Goal: Contribute content: Add original content to the website for others to see

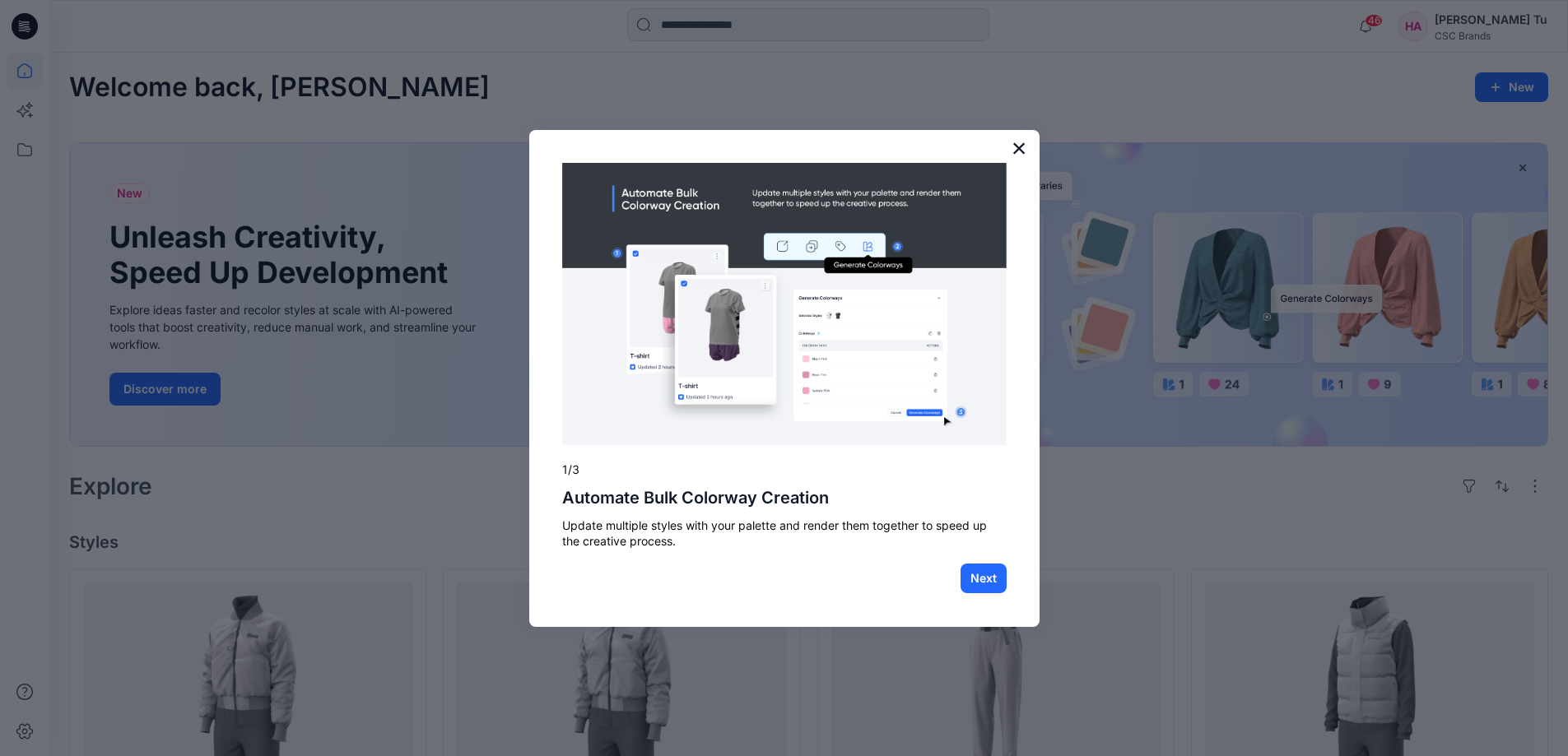
click at [1022, 148] on button "×" at bounding box center [1019, 148] width 15 height 27
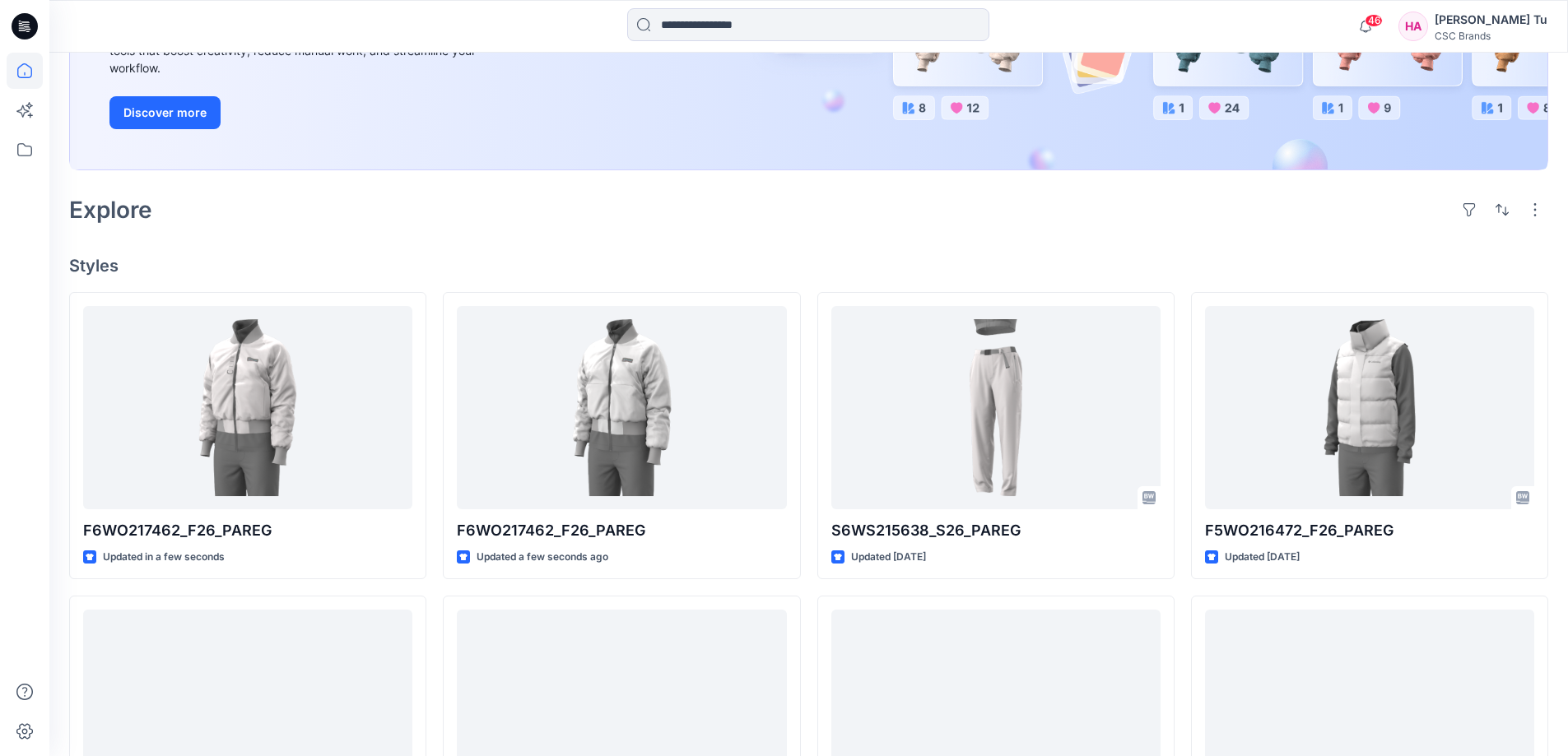
scroll to position [330, 0]
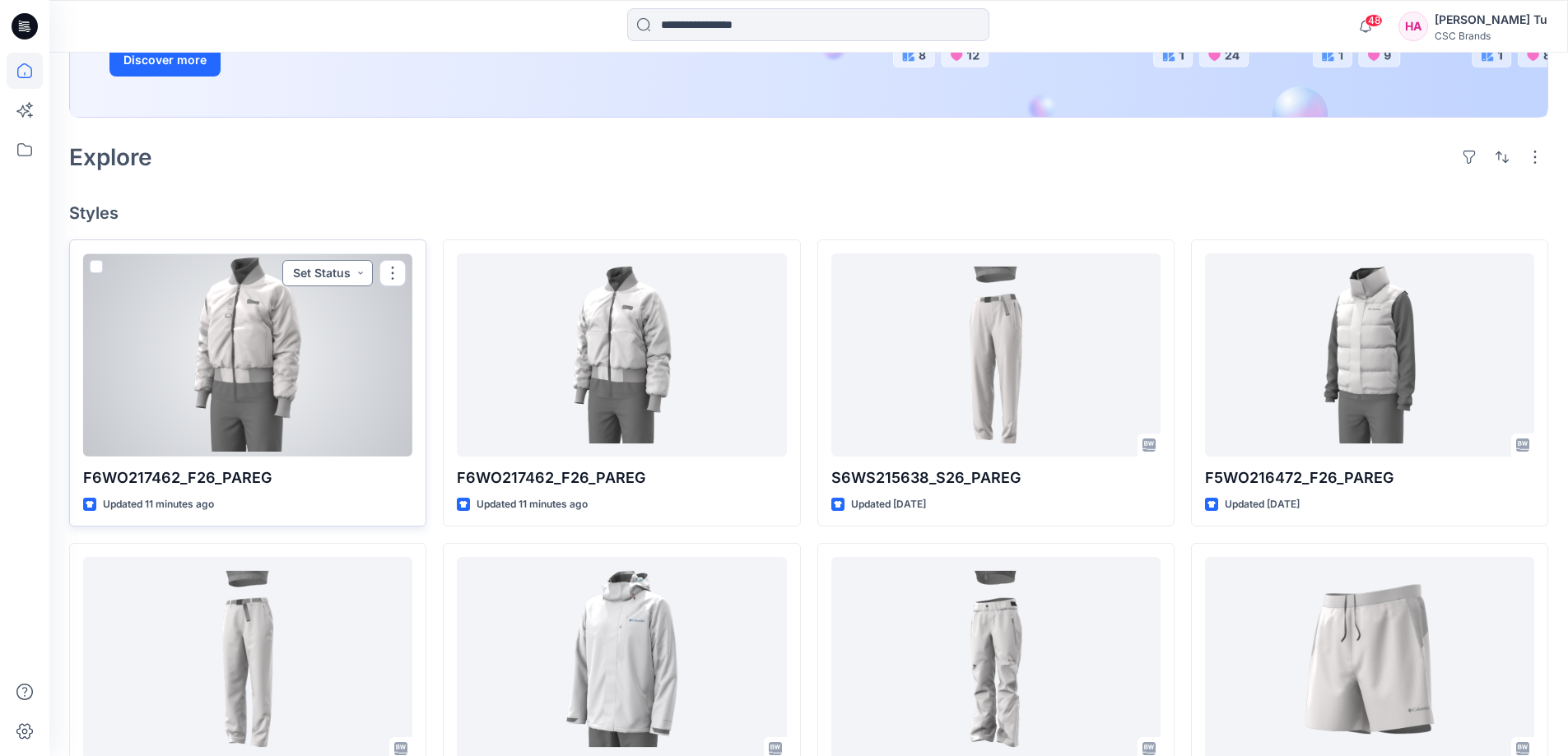
click at [367, 270] on button "Set Status" at bounding box center [328, 273] width 91 height 27
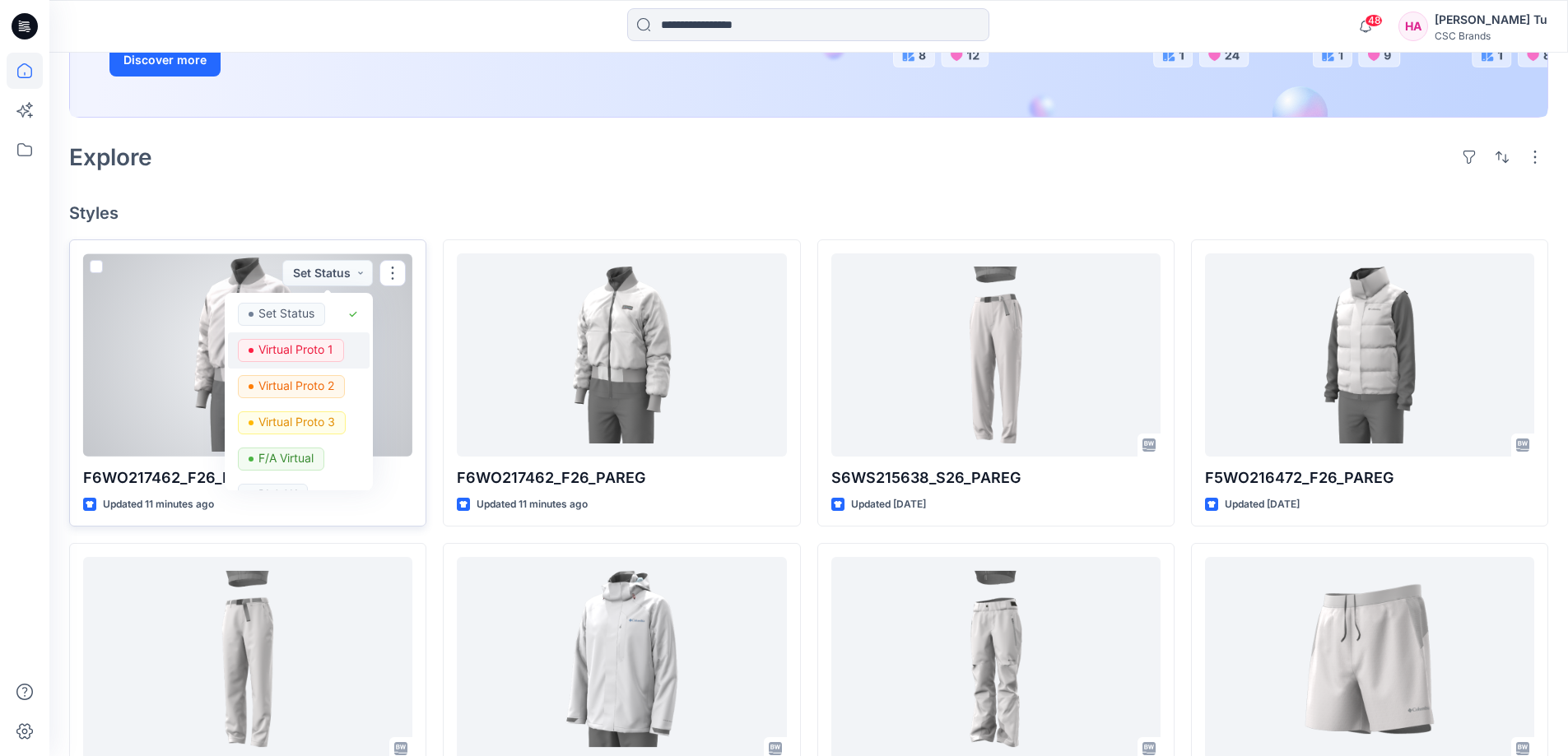
click at [325, 350] on p "Virtual Proto 1" at bounding box center [295, 349] width 75 height 21
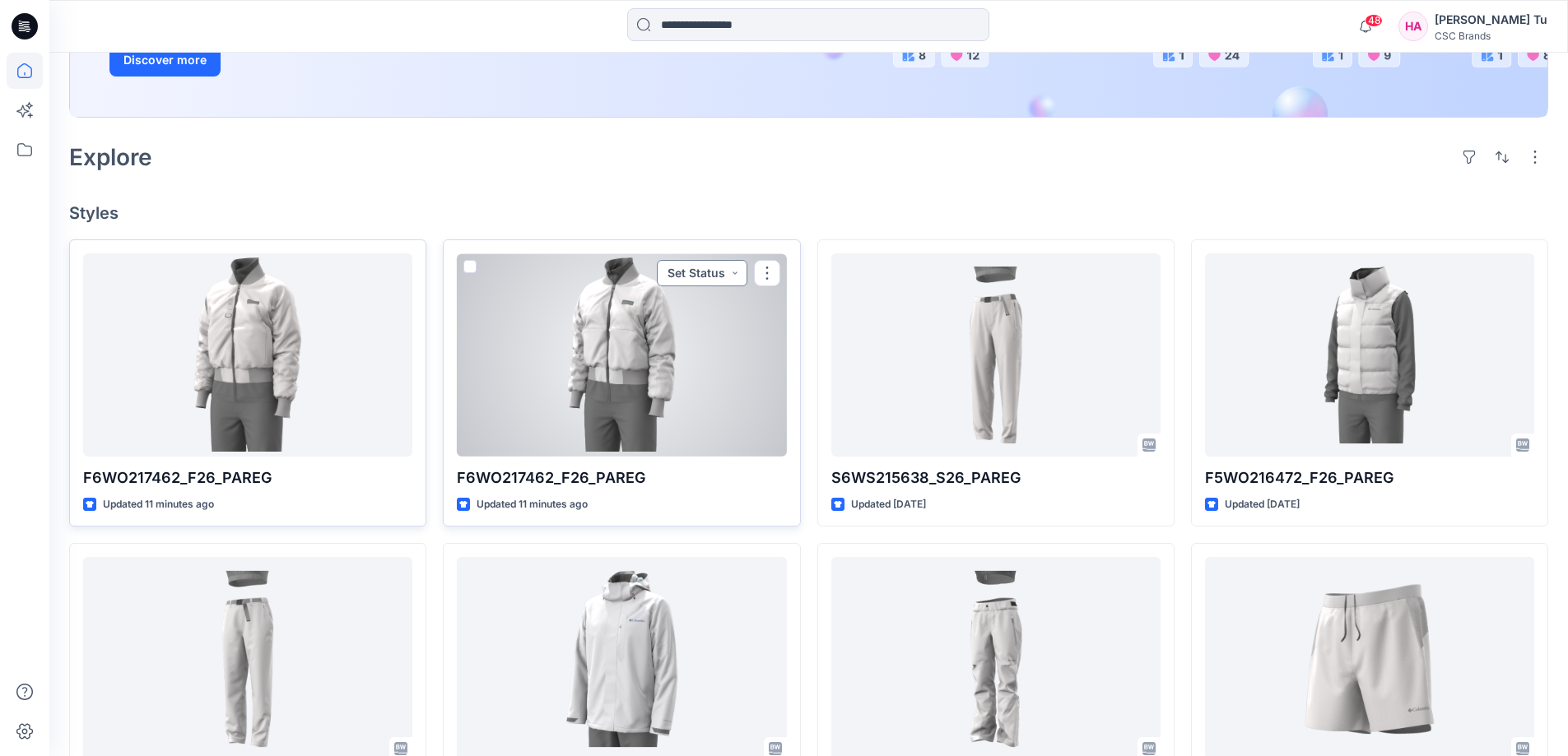
click at [740, 274] on button "Set Status" at bounding box center [702, 273] width 91 height 27
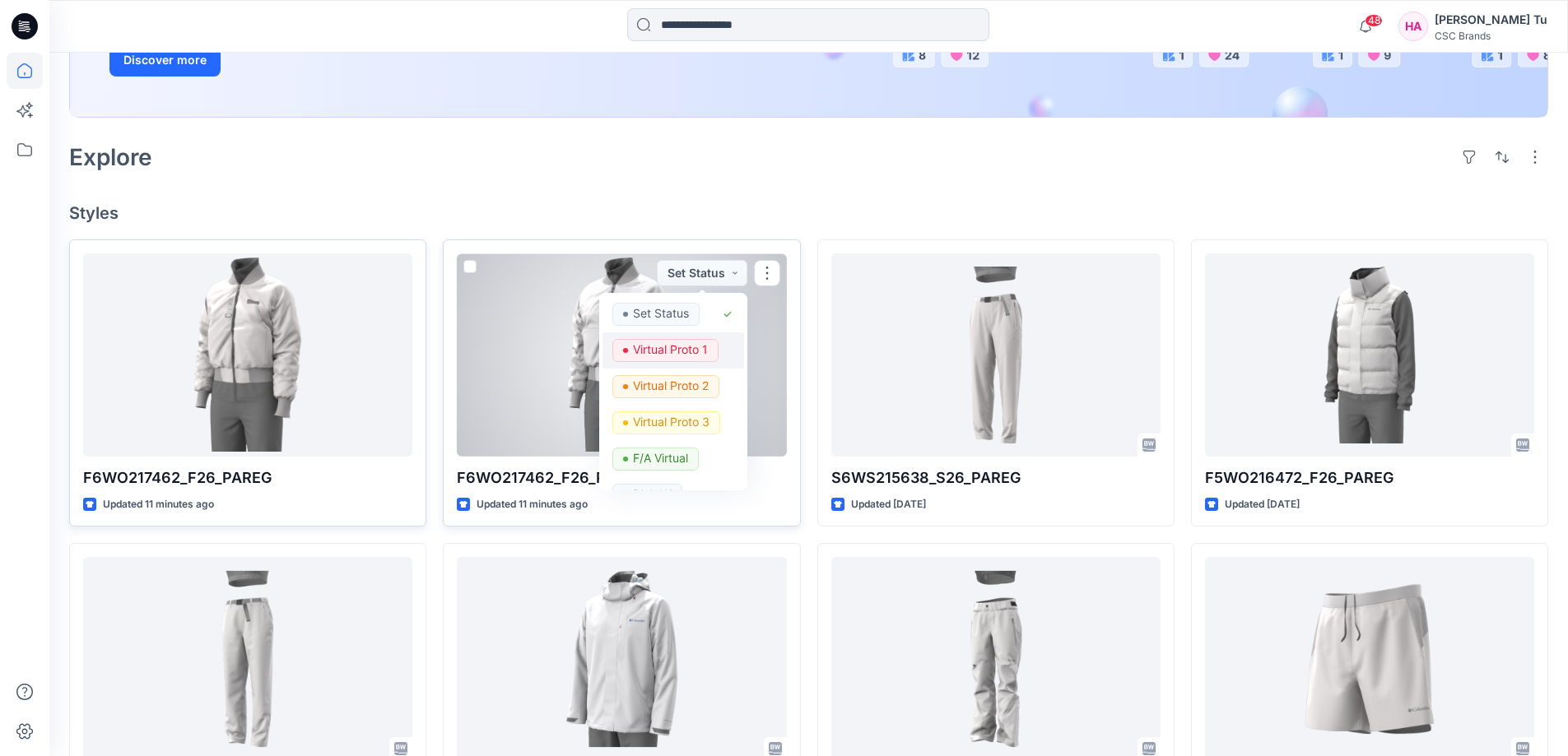
click at [700, 349] on p "Virtual Proto 1" at bounding box center [670, 349] width 75 height 21
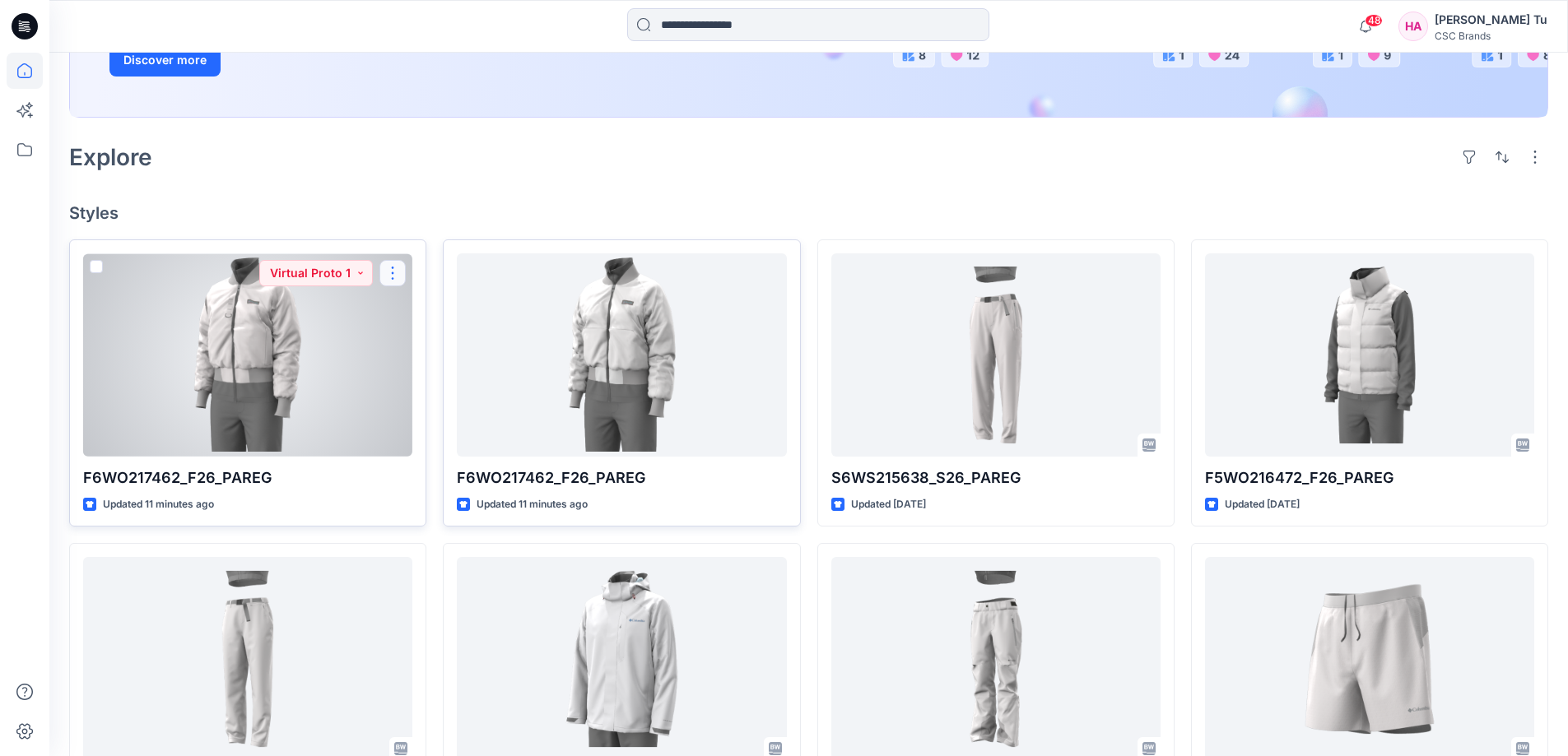
click at [393, 276] on button "button" at bounding box center [392, 273] width 27 height 27
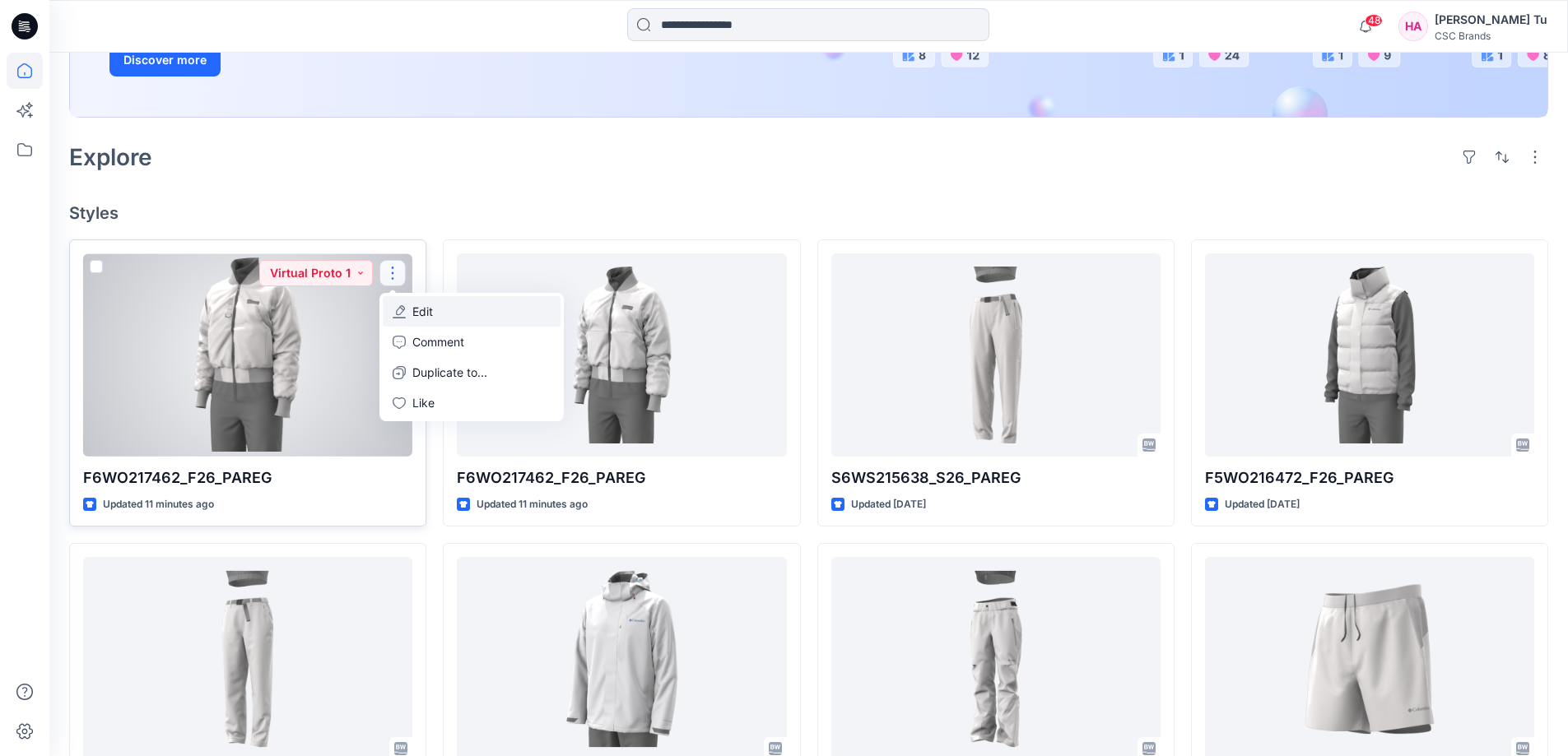
click at [444, 309] on button "Edit" at bounding box center [472, 312] width 178 height 31
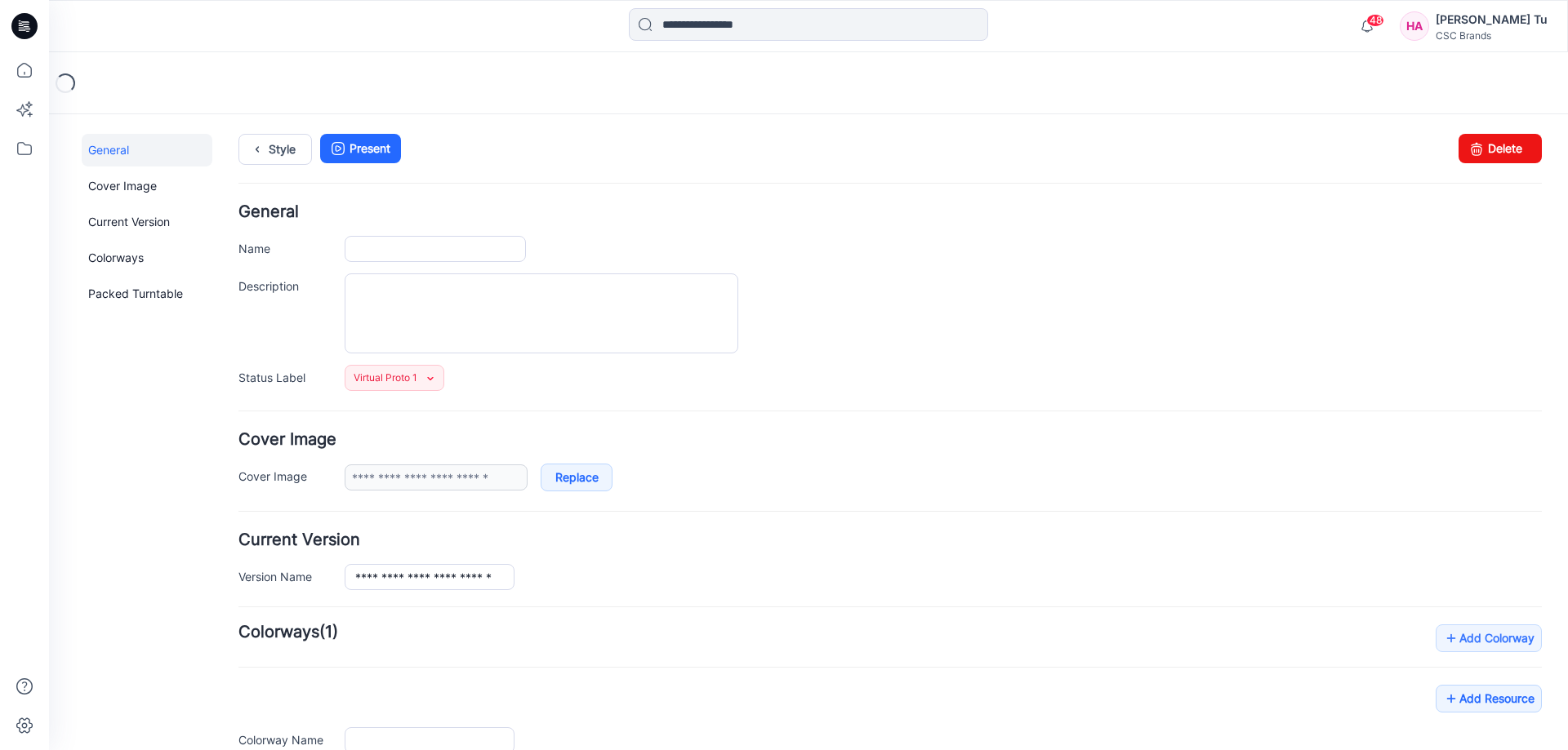
type input "**********"
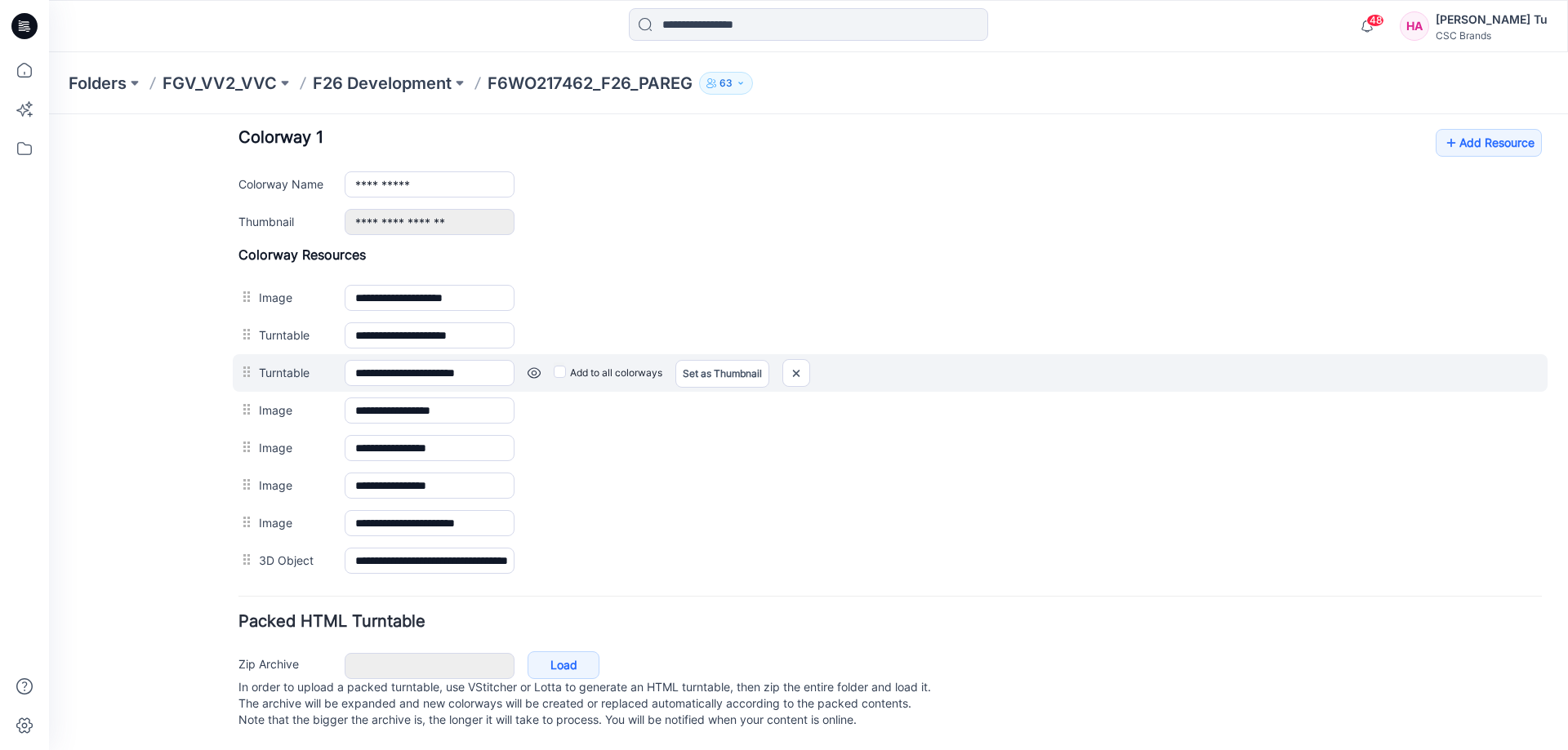
scroll to position [653, 0]
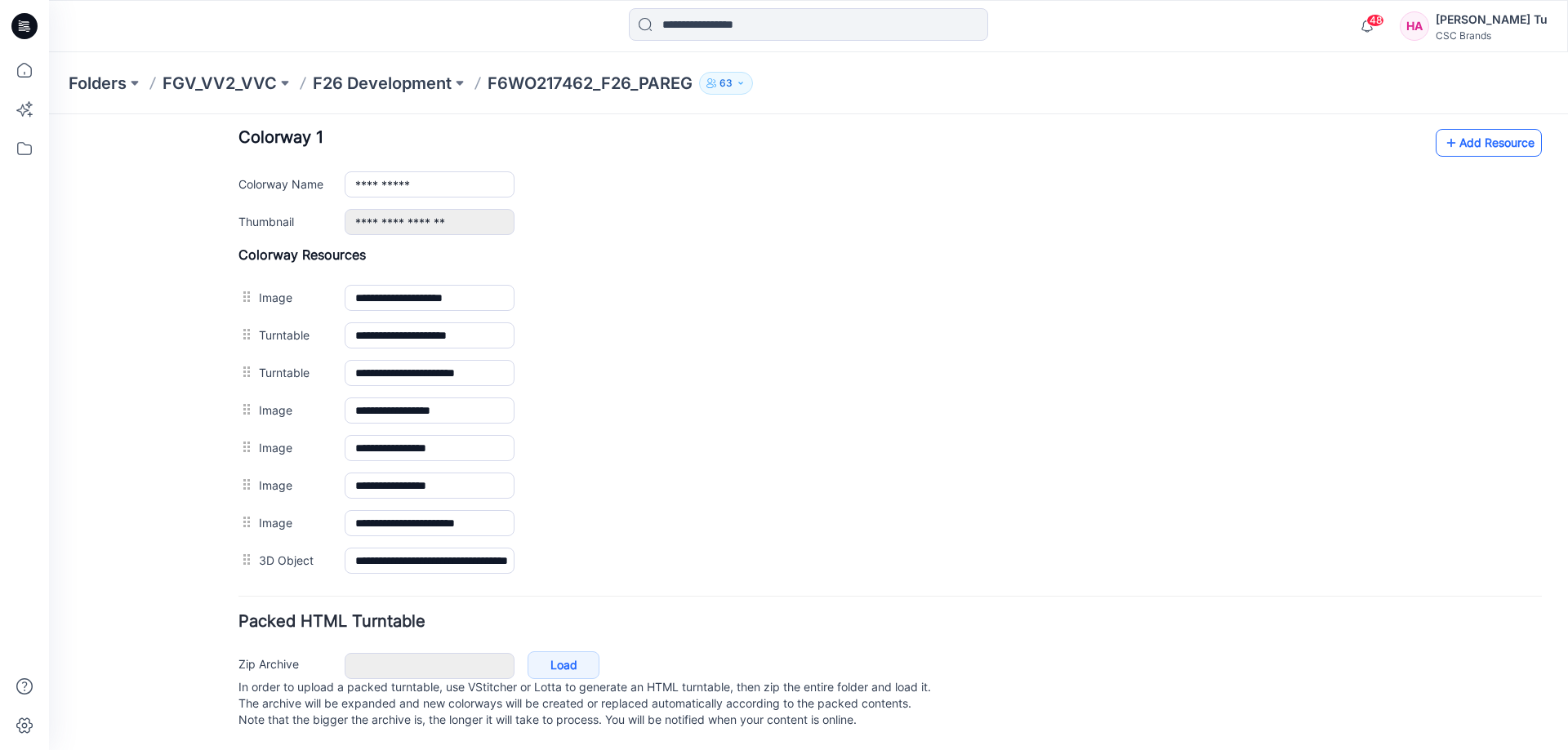
click at [1467, 129] on link "Add Resource" at bounding box center [1488, 143] width 106 height 28
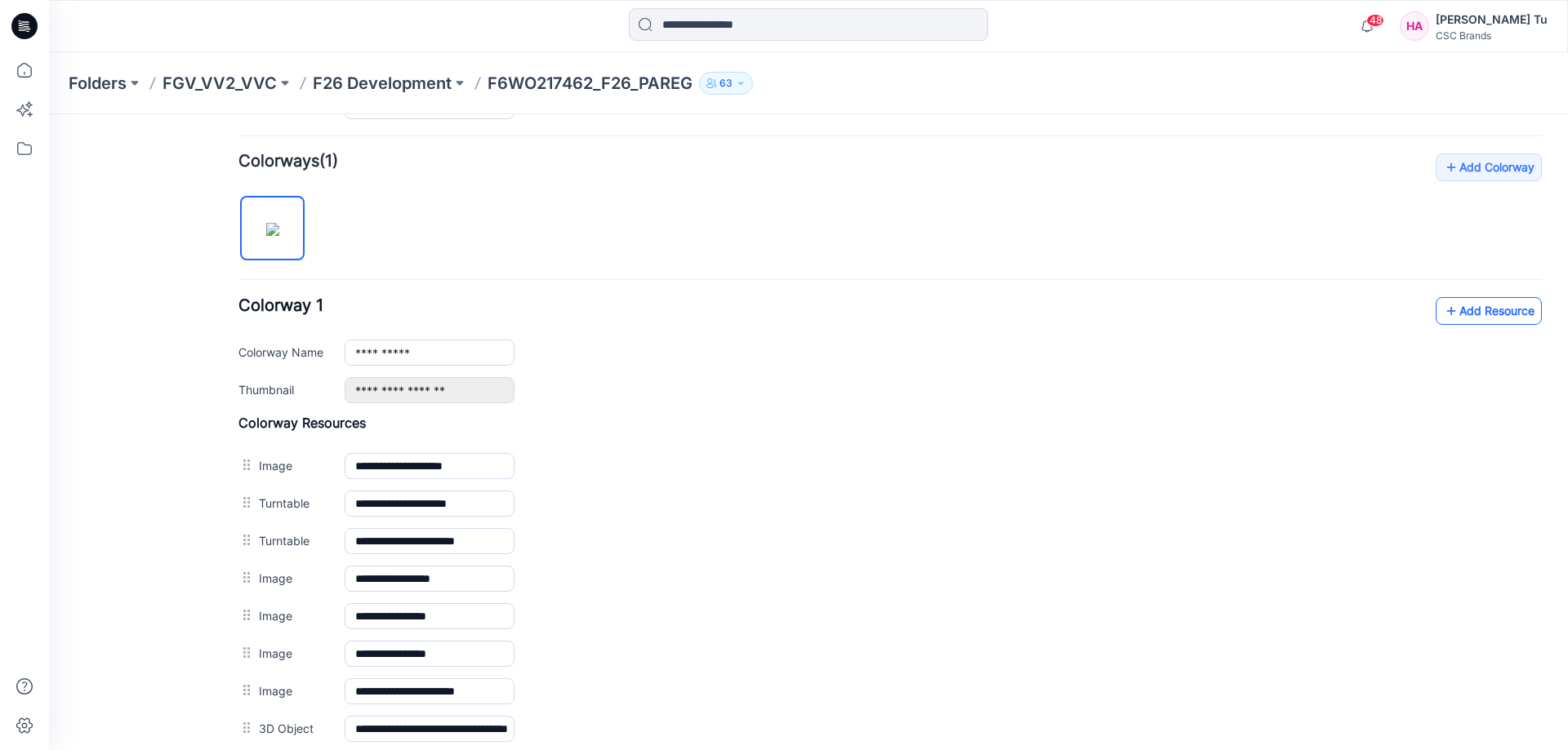
scroll to position [490, 0]
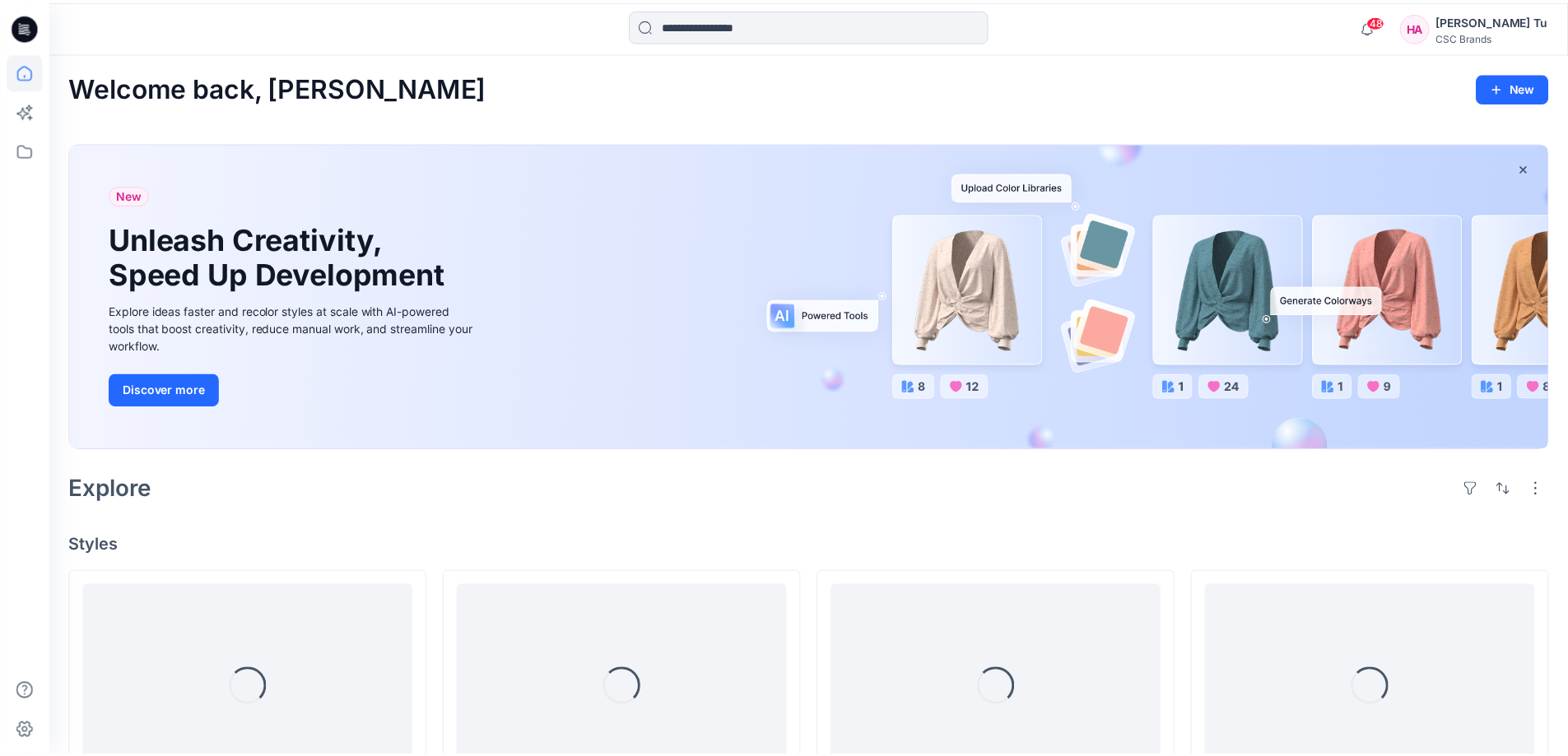
scroll to position [330, 0]
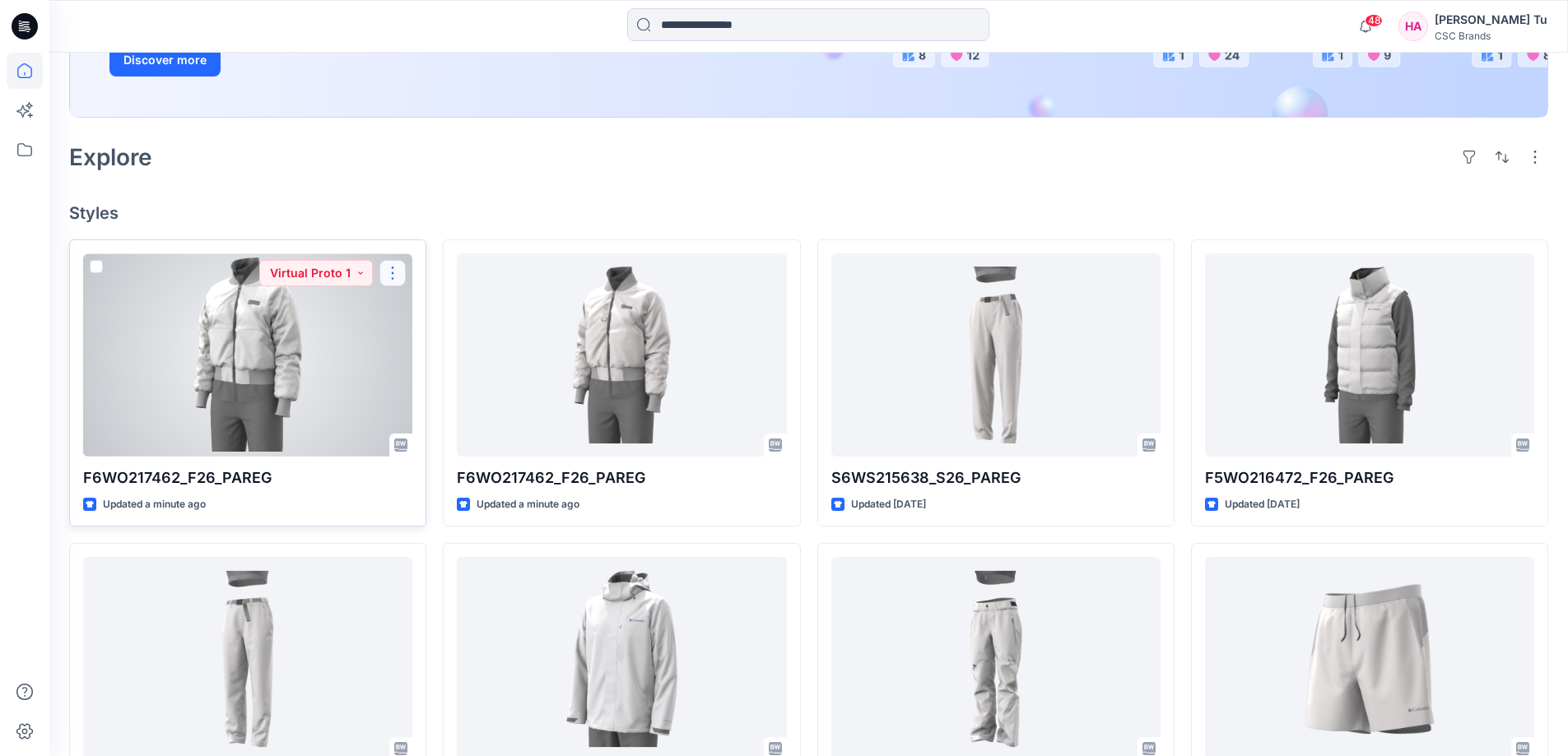
click at [395, 275] on button "button" at bounding box center [392, 273] width 27 height 27
click at [408, 308] on button "Edit" at bounding box center [472, 312] width 178 height 31
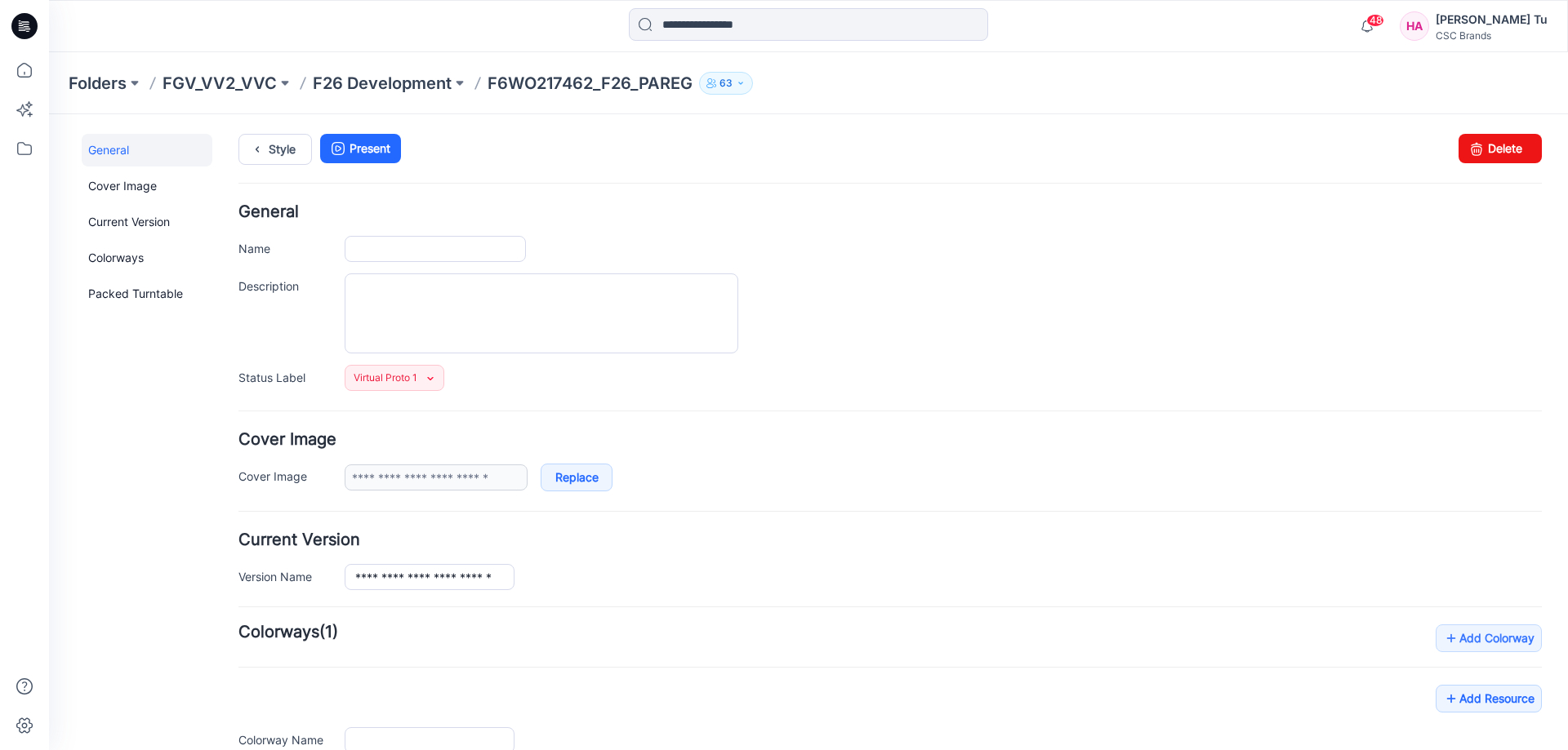
type input "**********"
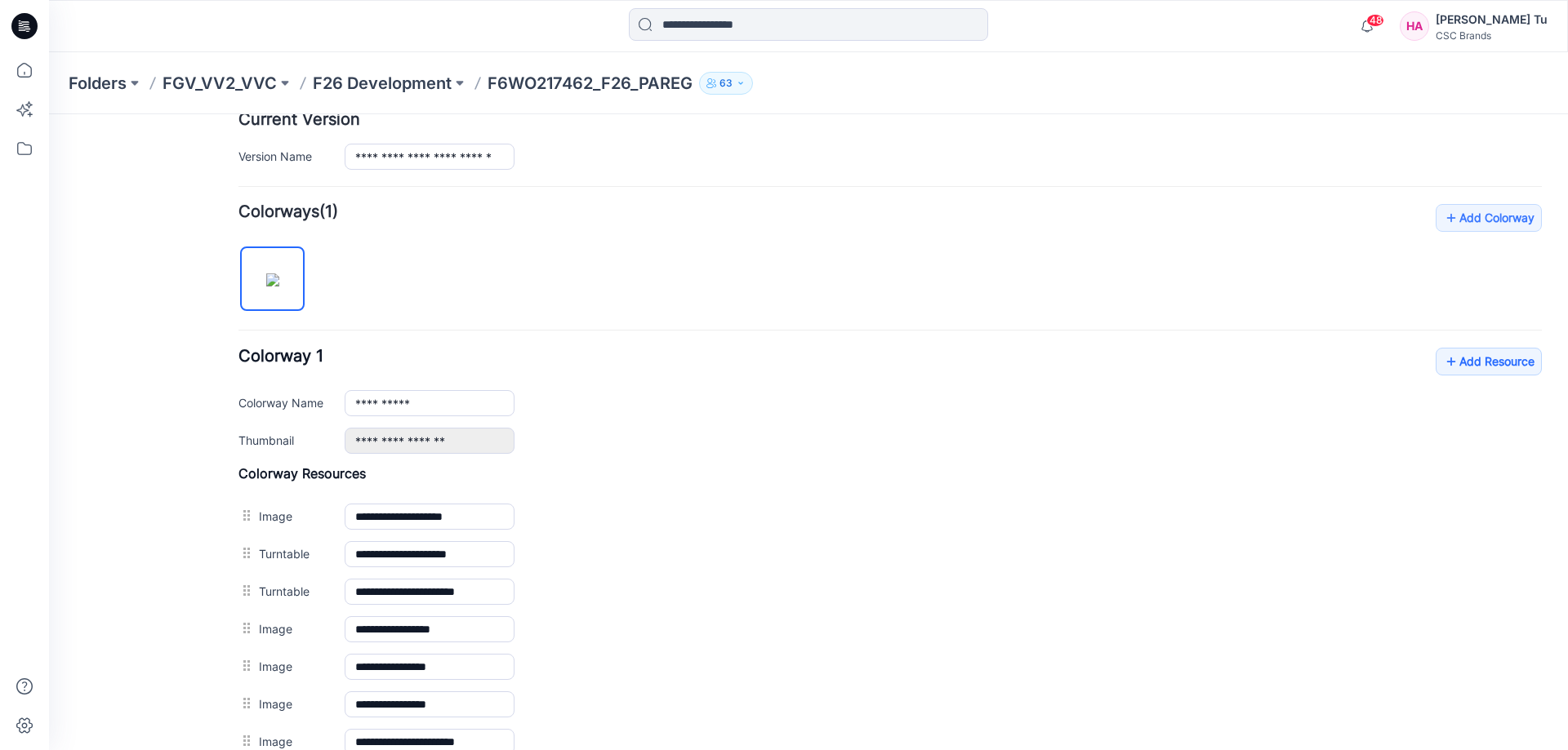
scroll to position [411, 0]
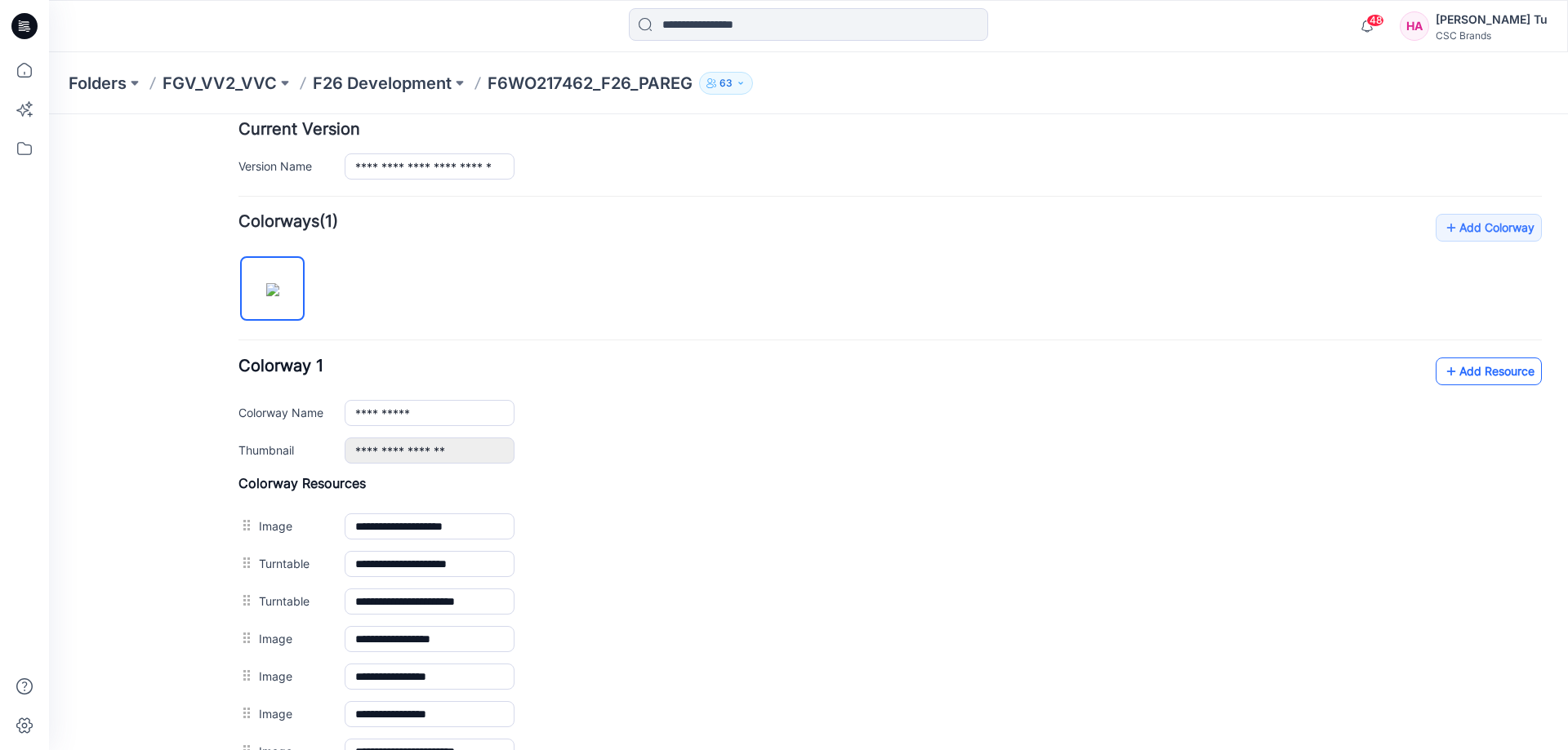
click at [1445, 370] on icon at bounding box center [1451, 371] width 16 height 26
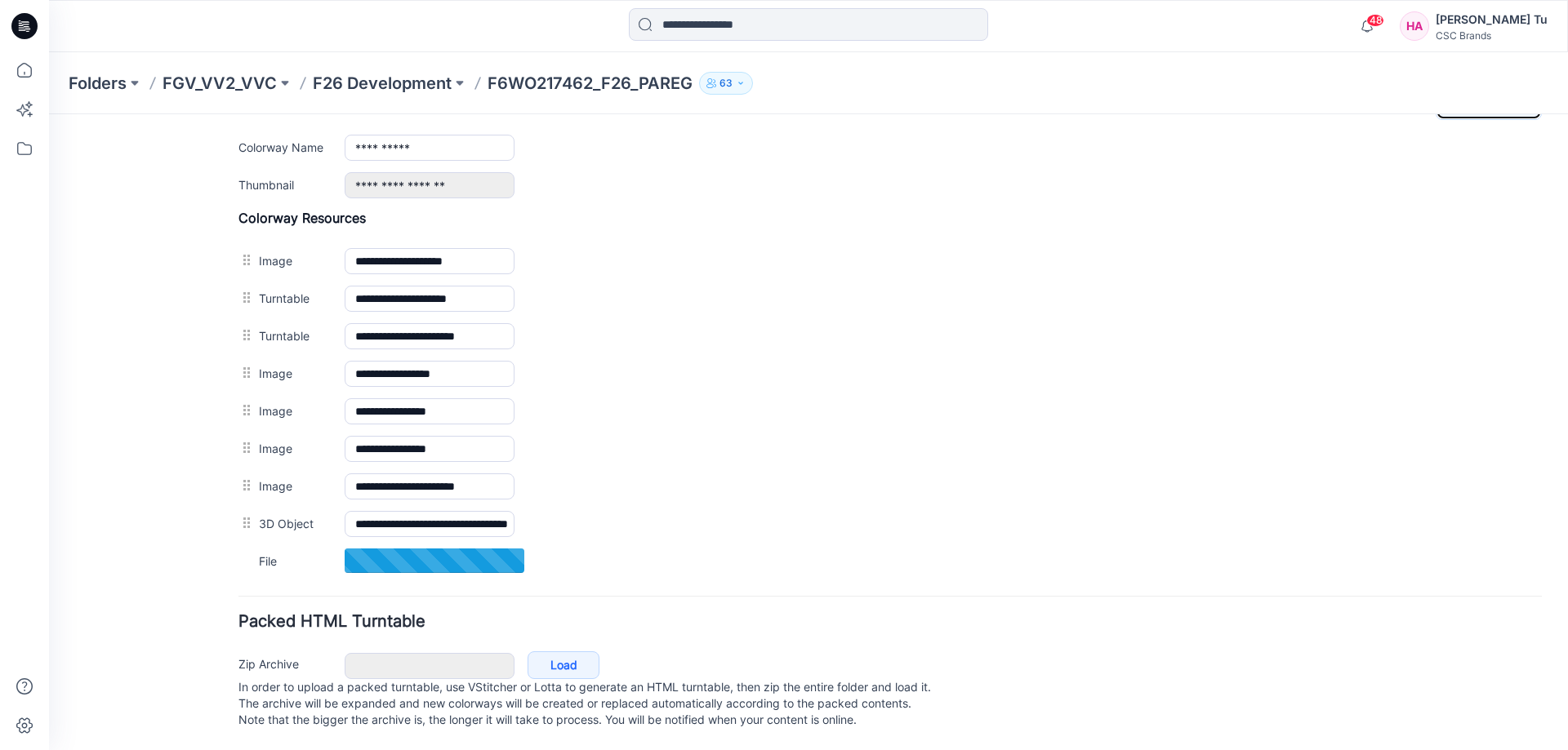
scroll to position [693, 0]
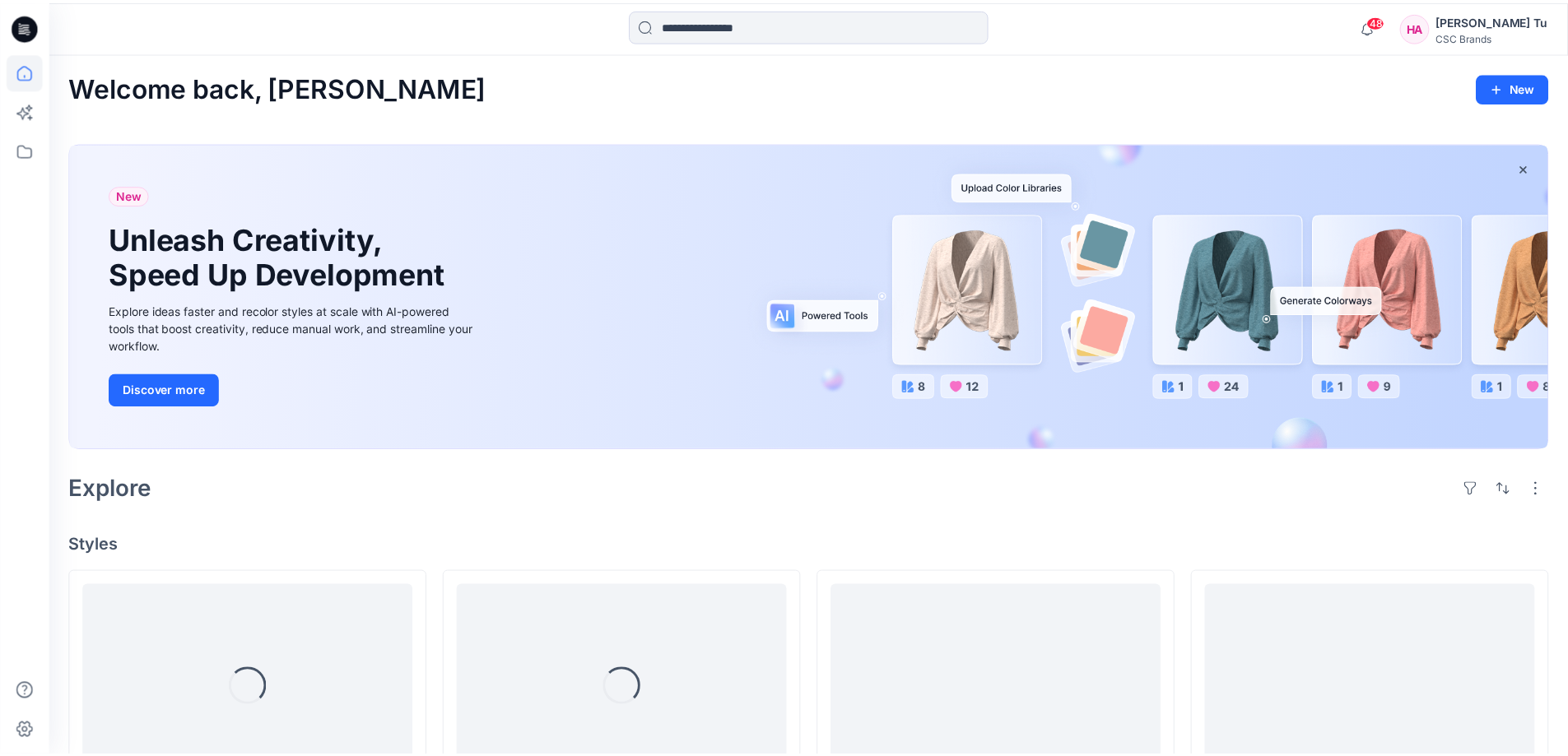
scroll to position [330, 0]
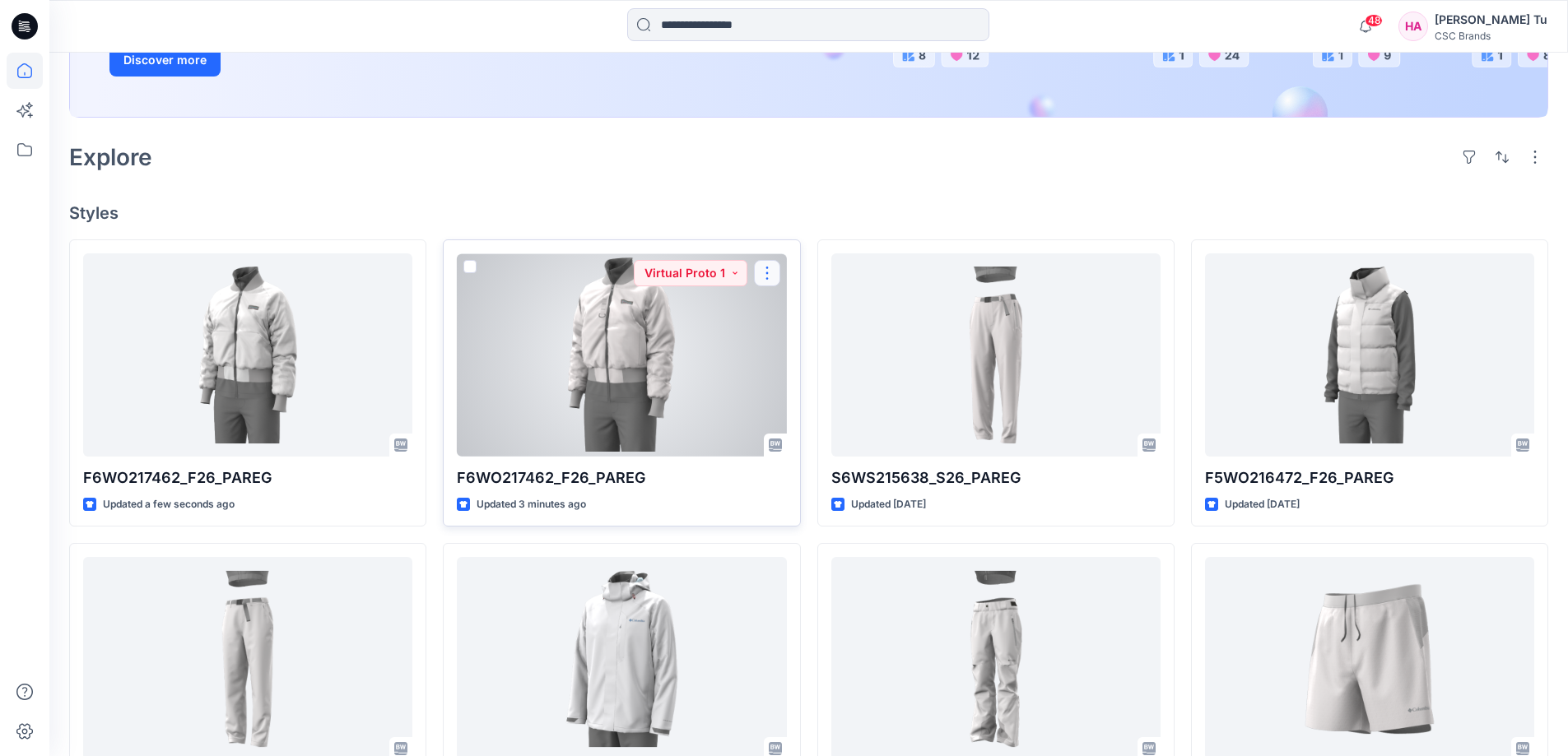
click at [773, 276] on button "button" at bounding box center [767, 273] width 27 height 27
click at [788, 311] on p "Edit" at bounding box center [797, 312] width 21 height 17
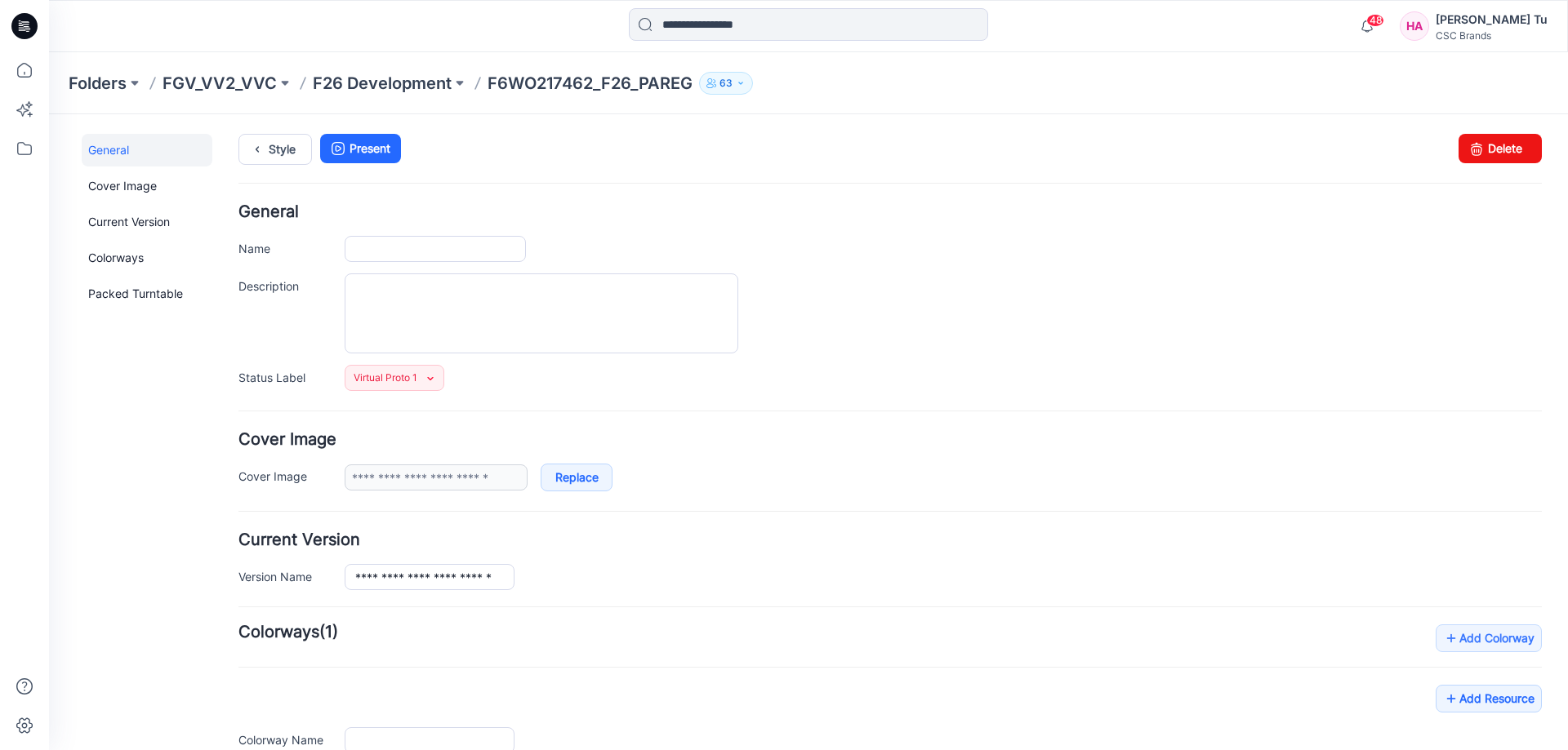
type input "**********"
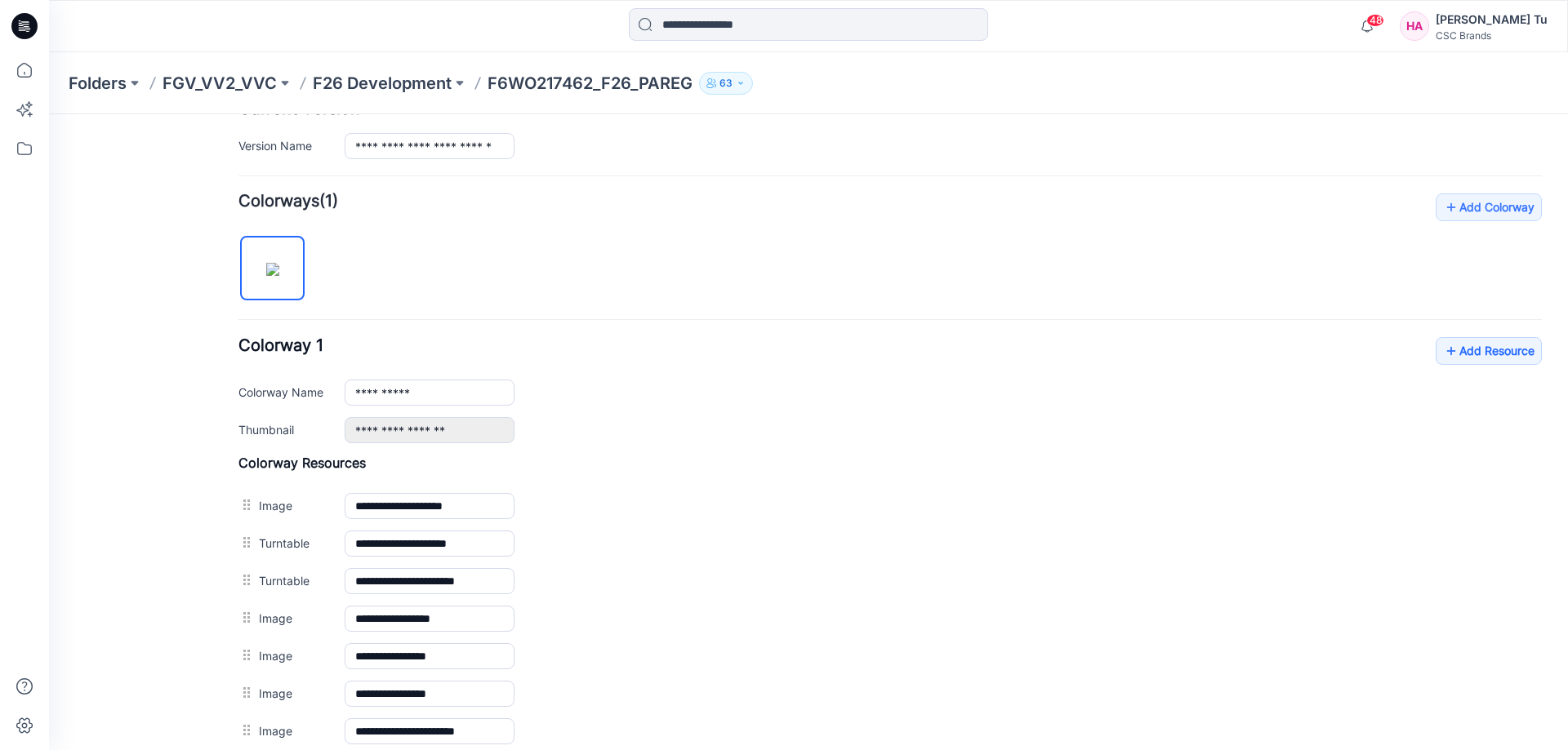
scroll to position [656, 0]
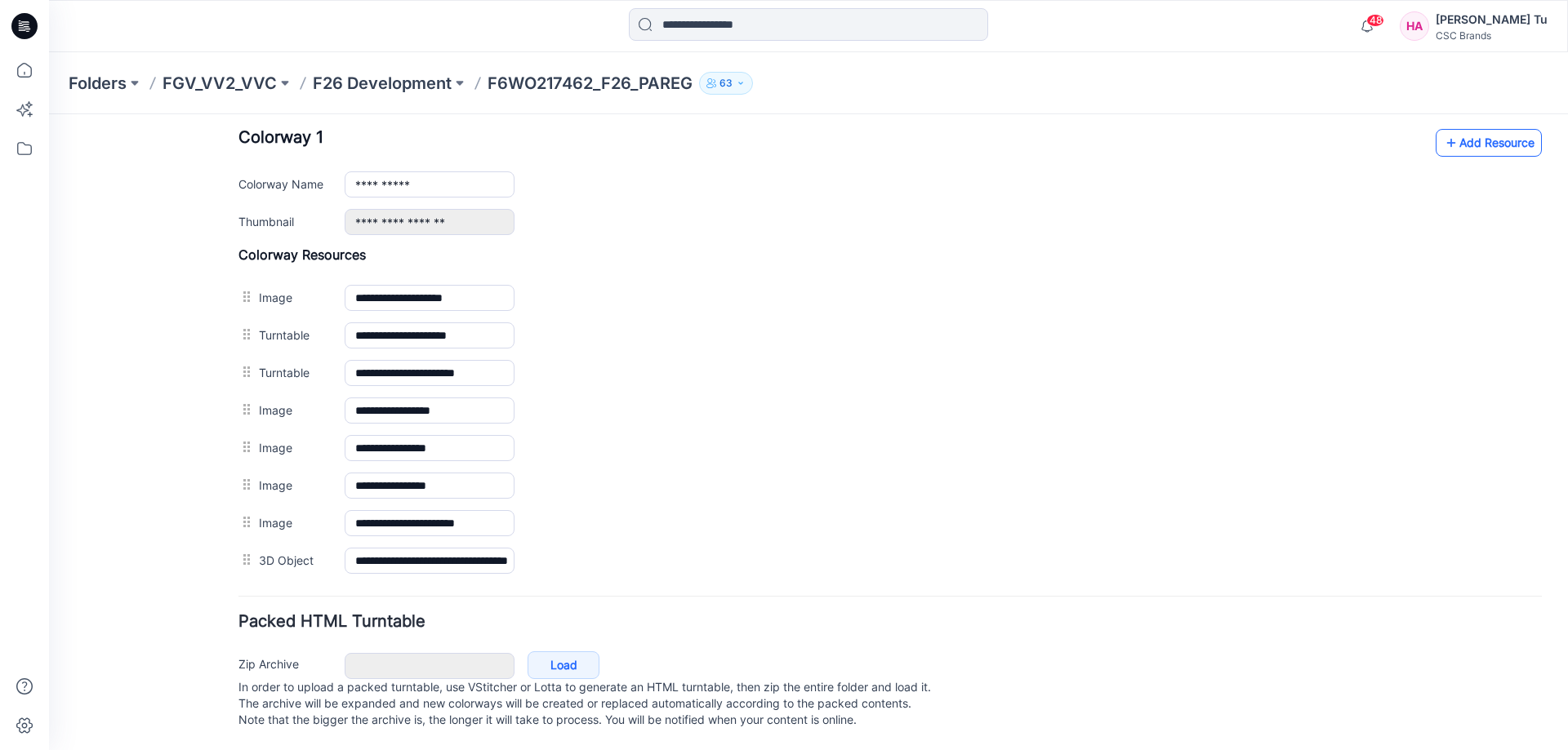
click at [1487, 132] on link "Add Resource" at bounding box center [1488, 143] width 106 height 28
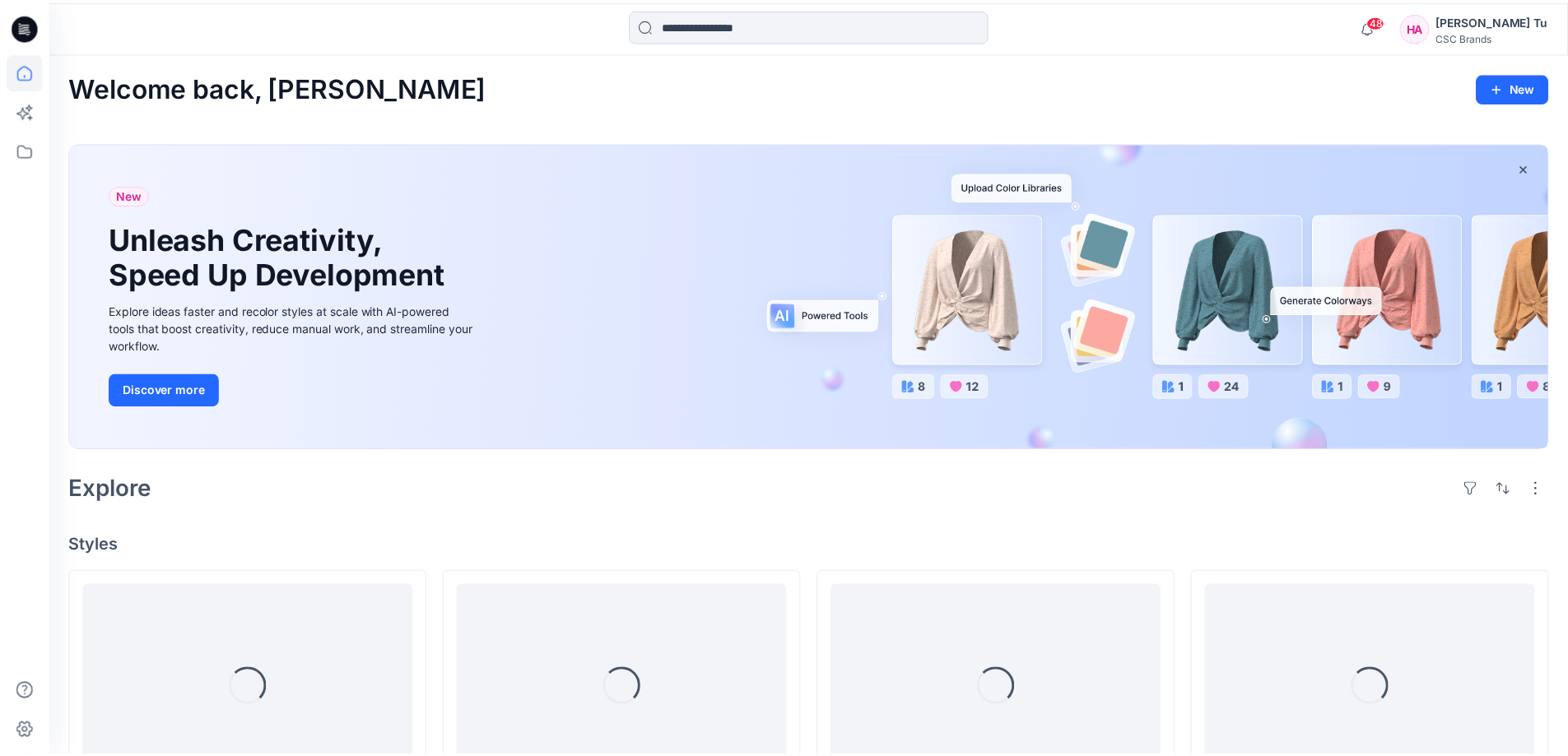
scroll to position [330, 0]
